Goal: Find contact information: Find contact information

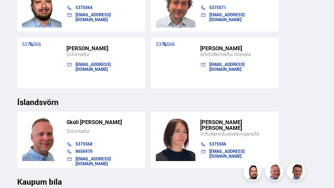
scroll to position [635, 0]
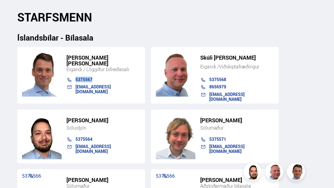
drag, startPoint x: 95, startPoint y: 77, endPoint x: 74, endPoint y: 78, distance: 20.9
click at [74, 78] on div "5375567" at bounding box center [100, 80] width 80 height 7
copy link "5375567"
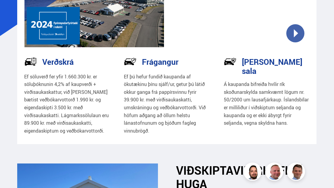
scroll to position [0, 0]
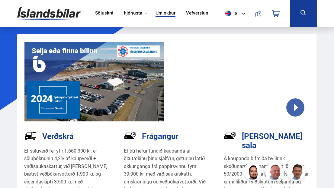
click at [62, 15] on img at bounding box center [48, 14] width 63 height 20
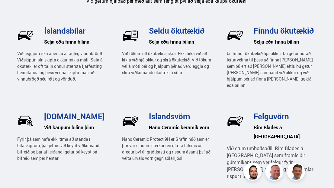
scroll to position [1013, 0]
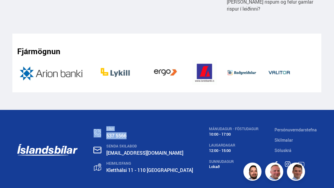
drag, startPoint x: 137, startPoint y: 109, endPoint x: 116, endPoint y: 109, distance: 21.2
click at [109, 127] on div "SÍMI 537 5566" at bounding box center [143, 133] width 99 height 13
click at [127, 132] on link "537 5566" at bounding box center [116, 135] width 20 height 7
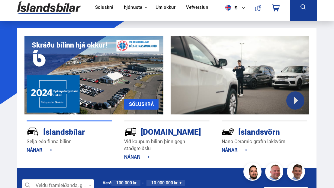
scroll to position [0, 0]
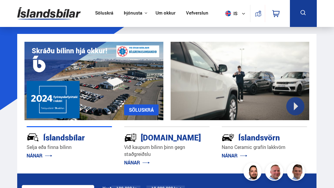
click at [171, 11] on link "Um okkur" at bounding box center [166, 13] width 20 height 6
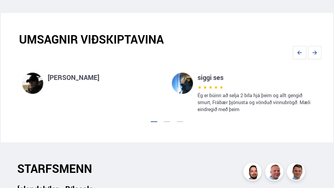
scroll to position [635, 0]
